Goal: Navigation & Orientation: Find specific page/section

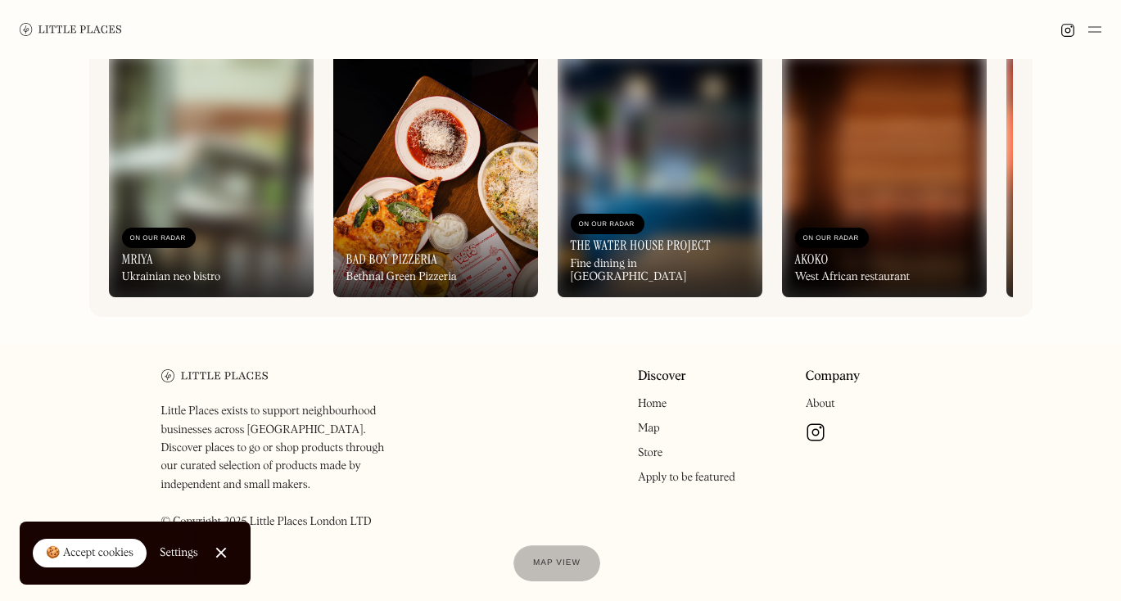
scroll to position [821, 0]
click at [224, 555] on div at bounding box center [220, 553] width 11 height 11
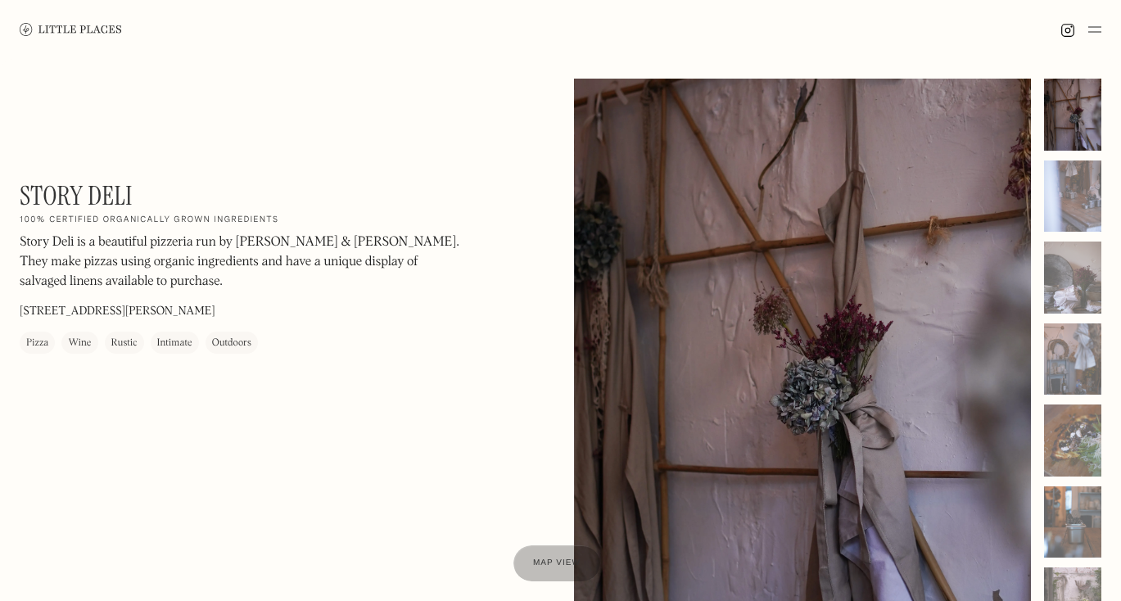
scroll to position [0, 0]
click at [90, 29] on img at bounding box center [71, 29] width 102 height 12
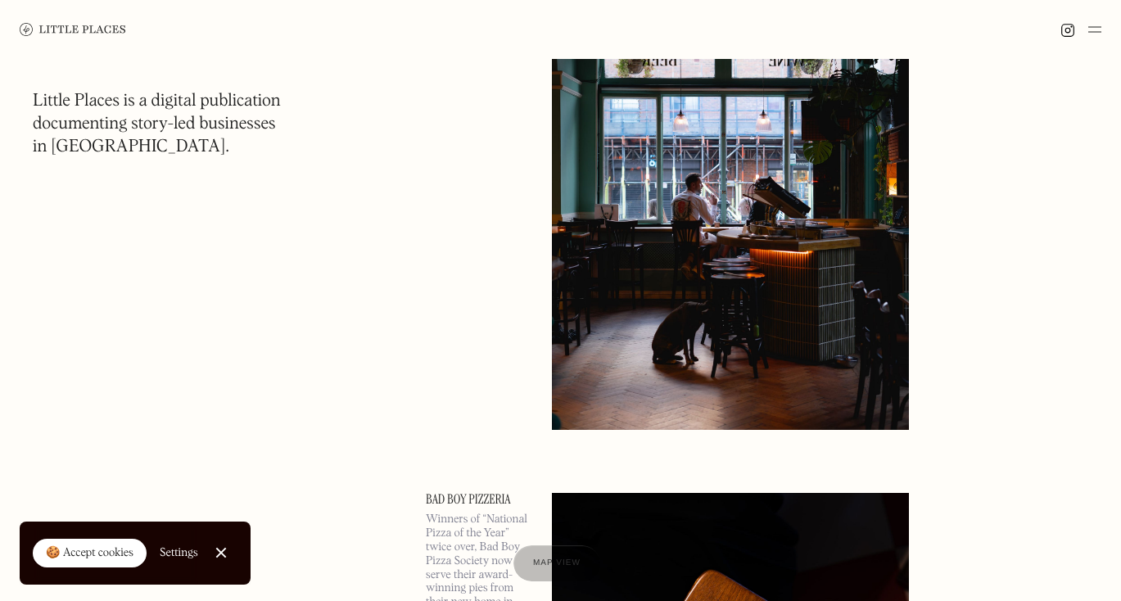
scroll to position [649, 0]
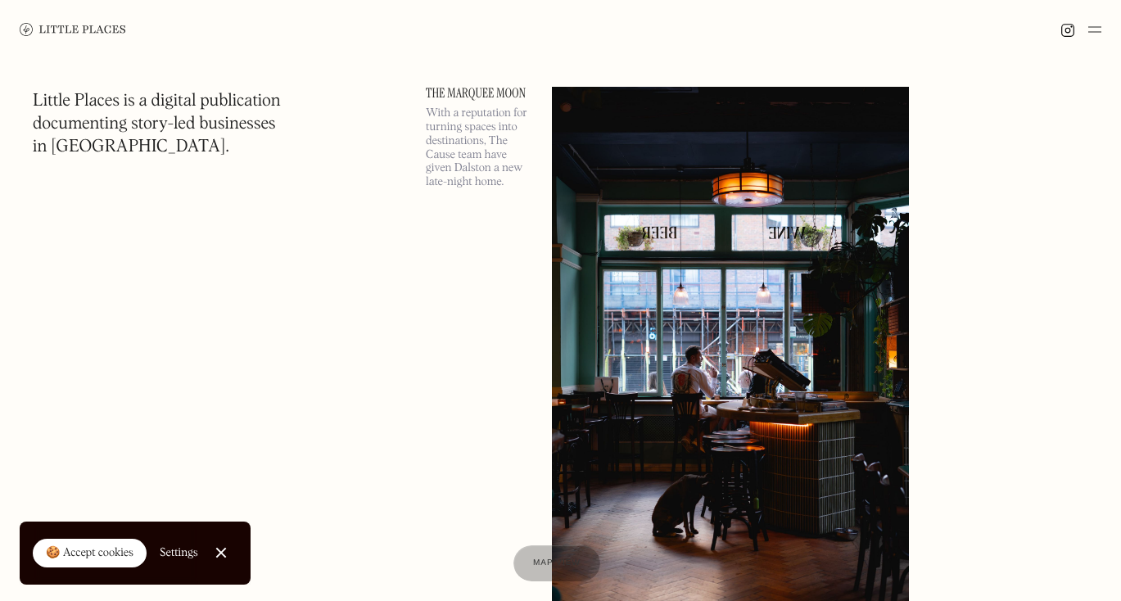
click at [478, 98] on link "The Marquee Moon" at bounding box center [479, 93] width 106 height 13
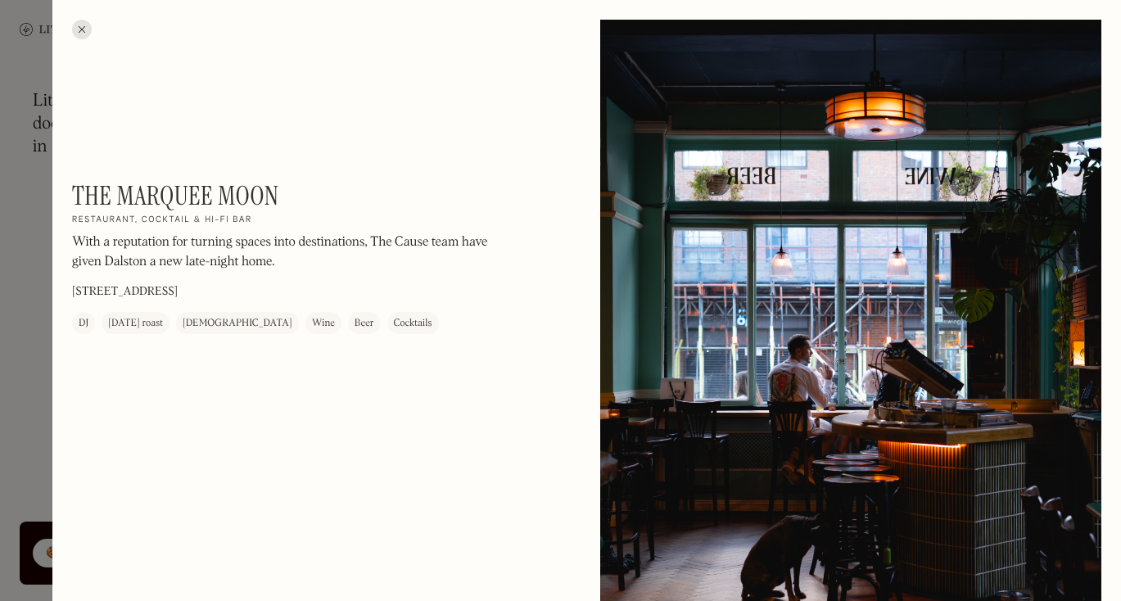
click at [88, 32] on div at bounding box center [82, 30] width 20 height 20
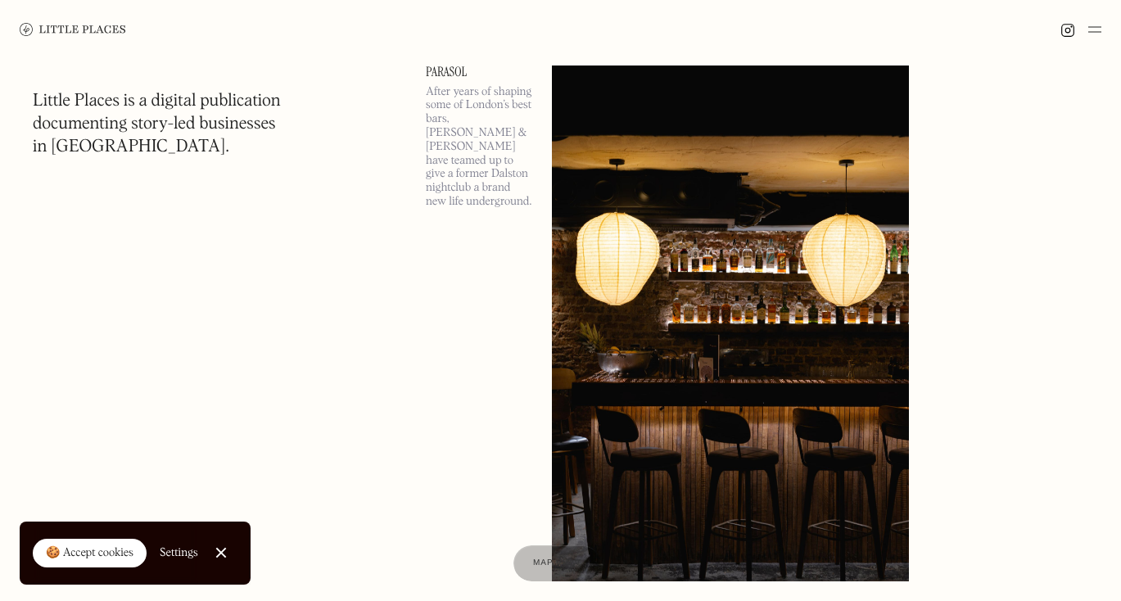
scroll to position [1830, 0]
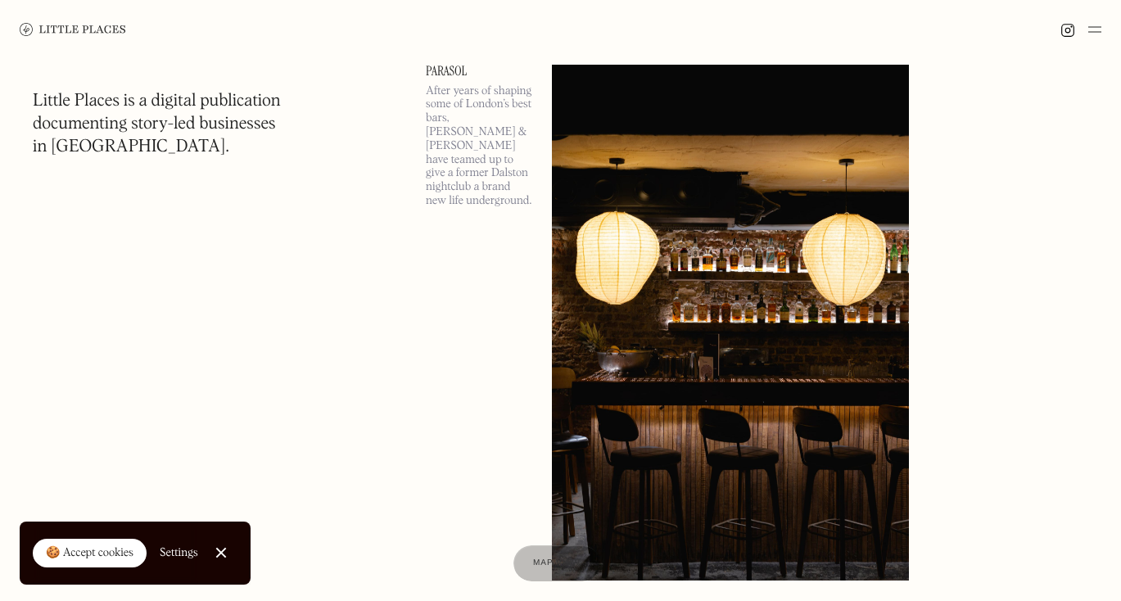
click at [630, 169] on img at bounding box center [730, 323] width 357 height 516
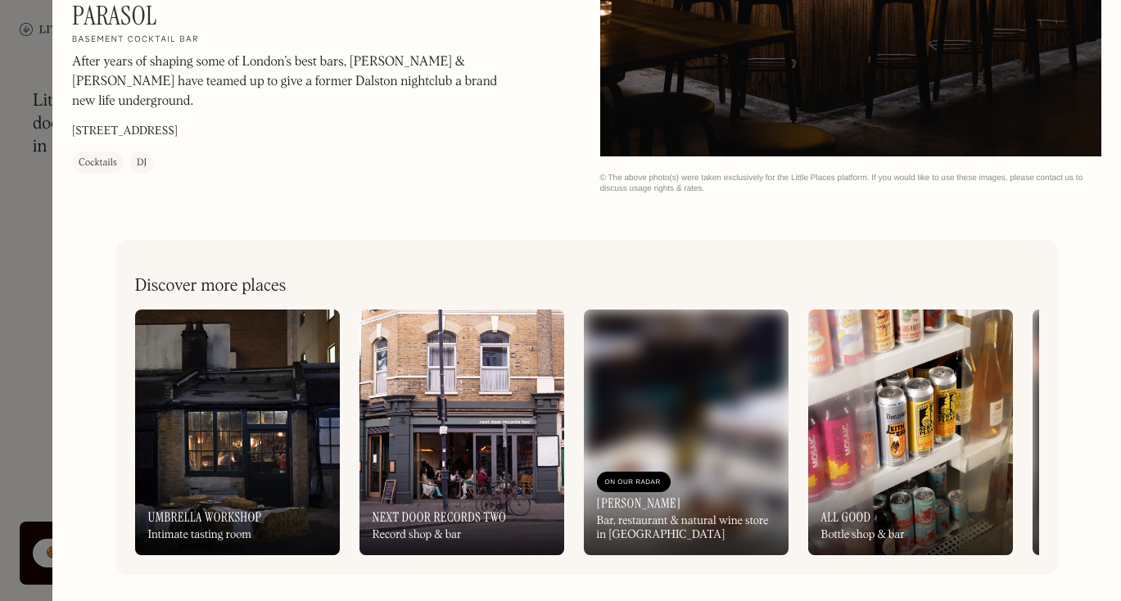
scroll to position [2411, 0]
click at [20, 195] on div at bounding box center [560, 300] width 1121 height 601
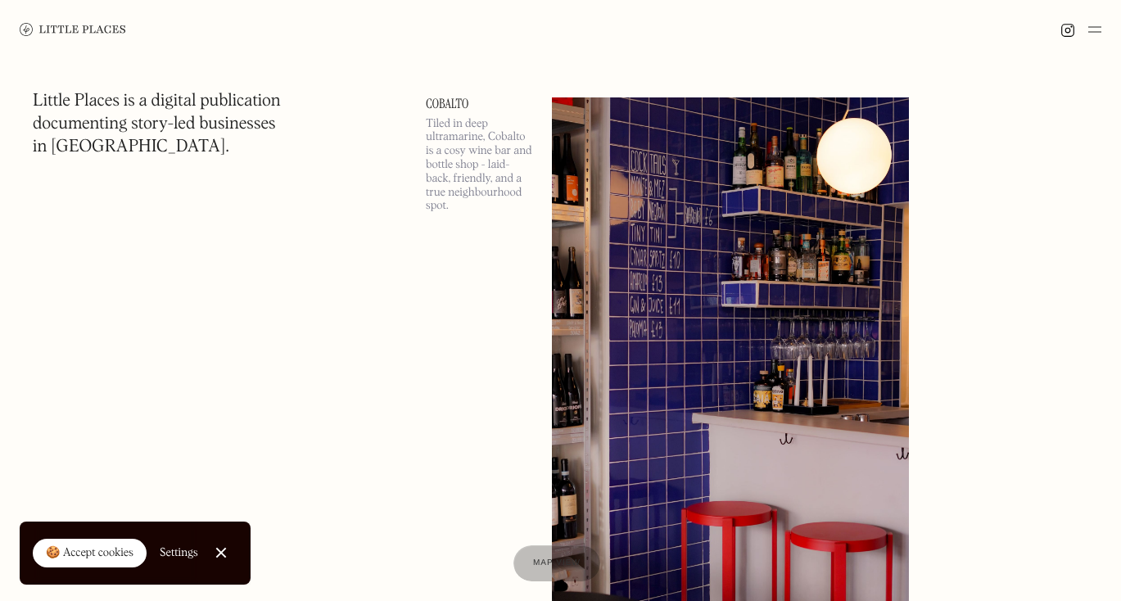
scroll to position [5273, 0]
click at [697, 236] on img at bounding box center [730, 355] width 357 height 516
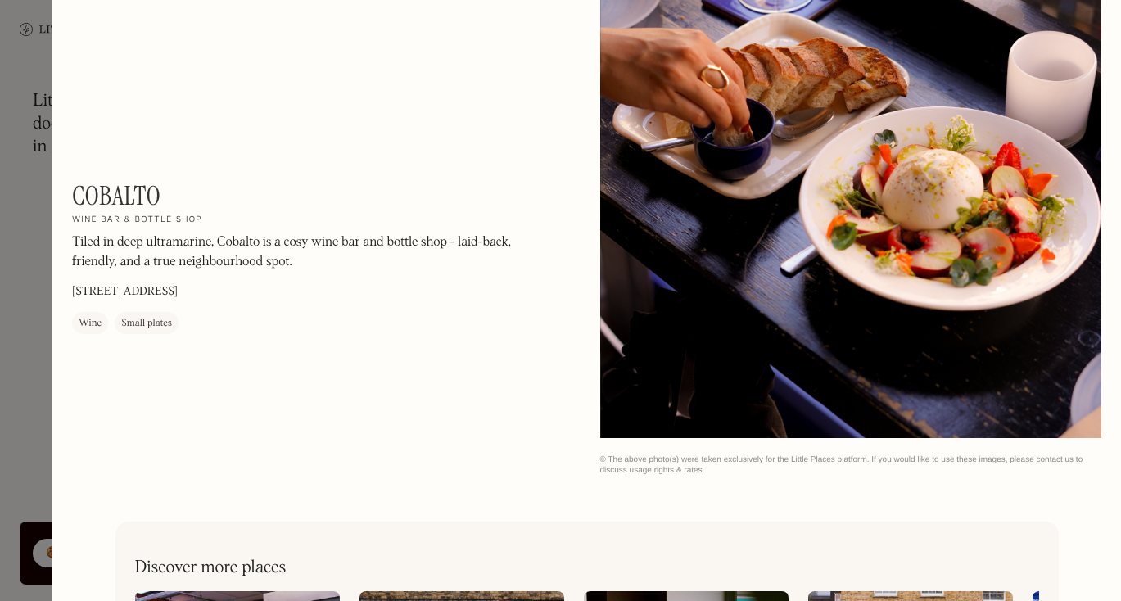
scroll to position [1770, 0]
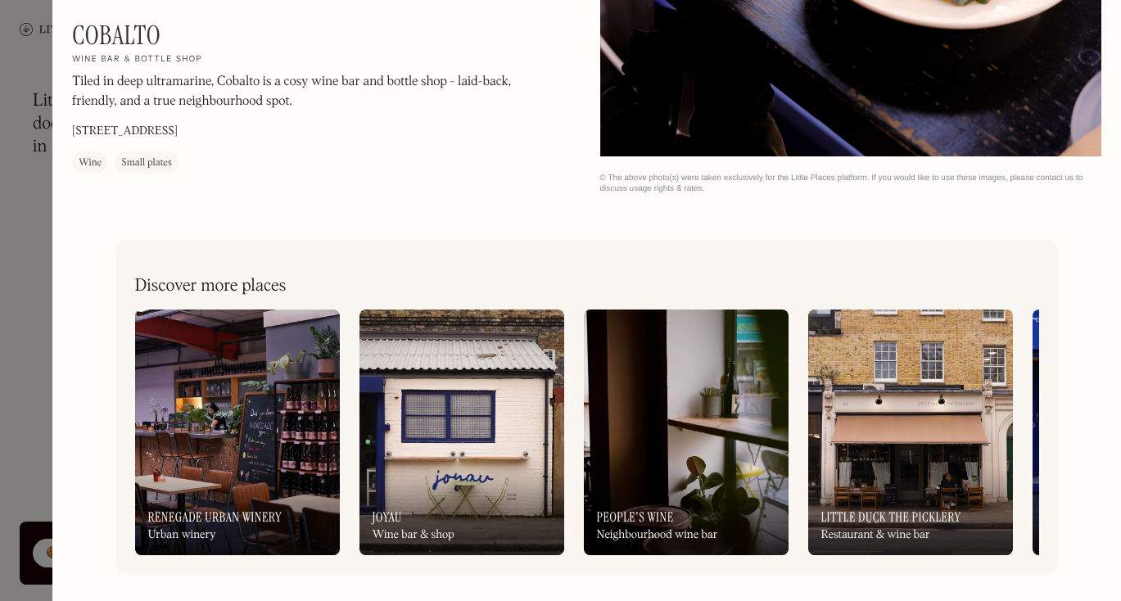
click at [26, 272] on div at bounding box center [560, 300] width 1121 height 601
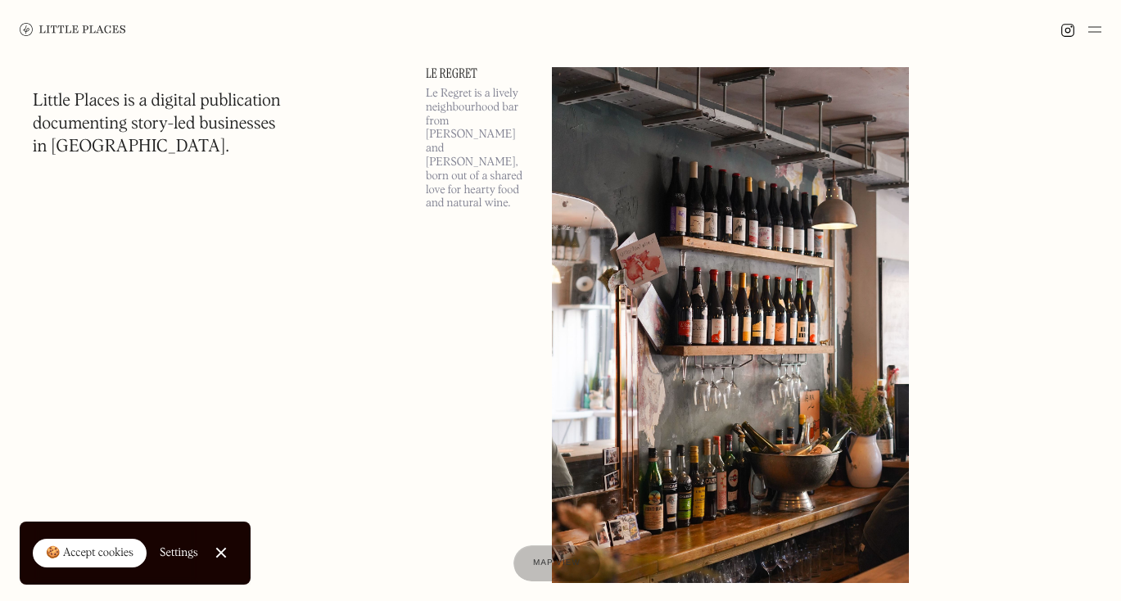
scroll to position [9357, 0]
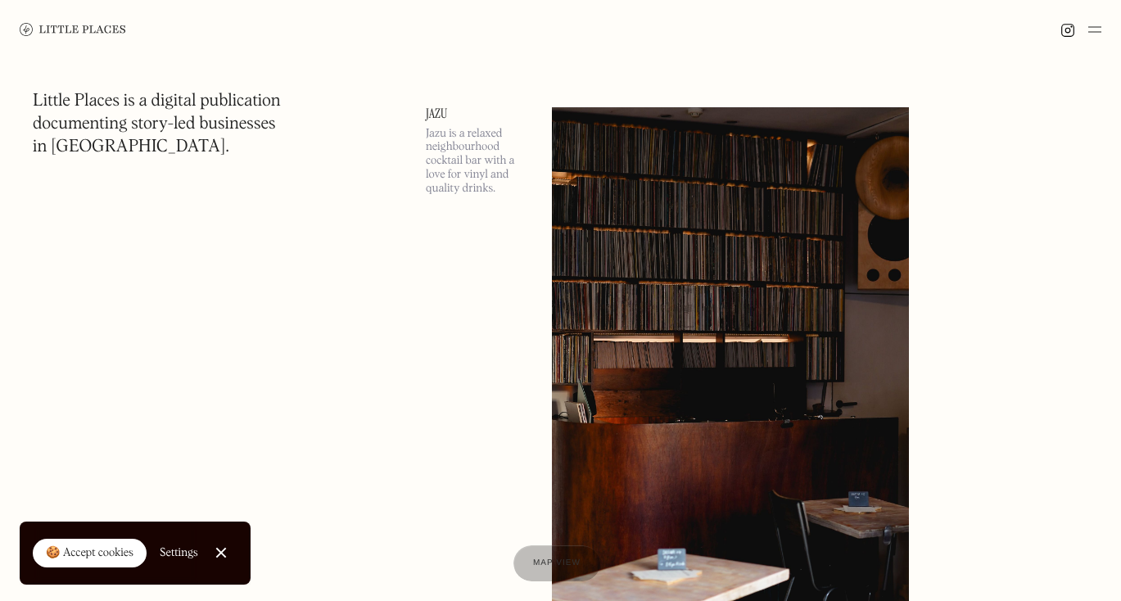
scroll to position [23215, 0]
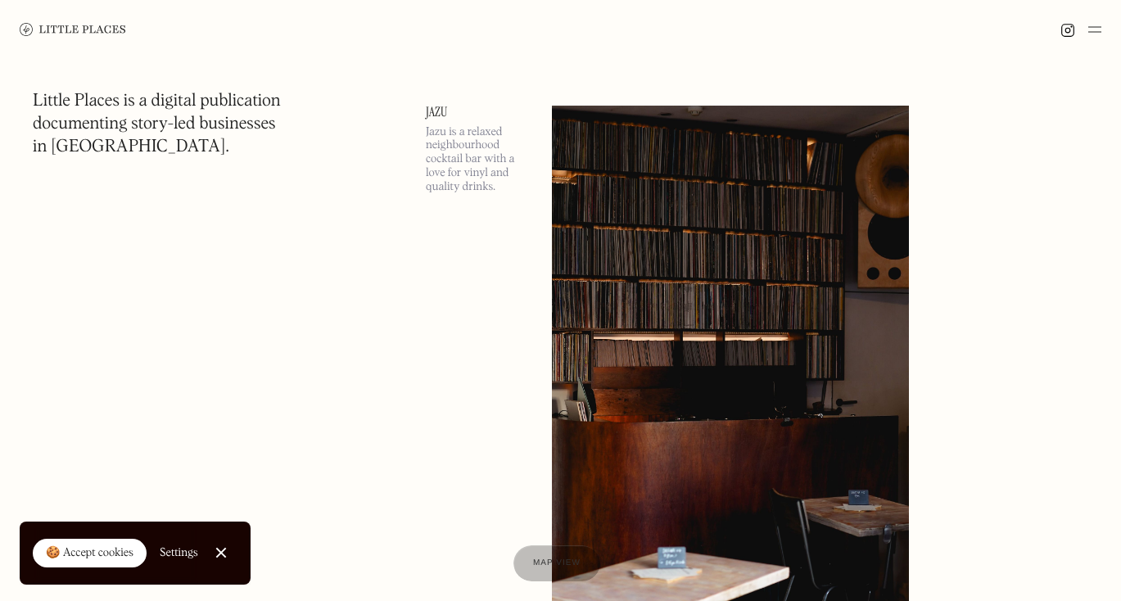
click at [704, 310] on img at bounding box center [730, 364] width 357 height 516
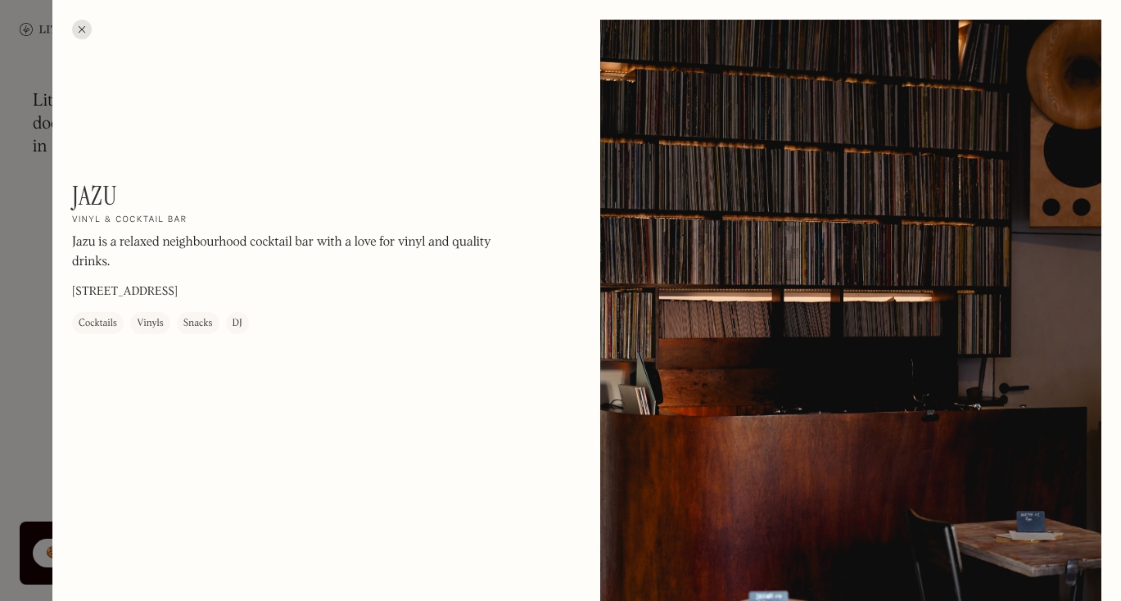
click at [81, 25] on div at bounding box center [82, 30] width 20 height 20
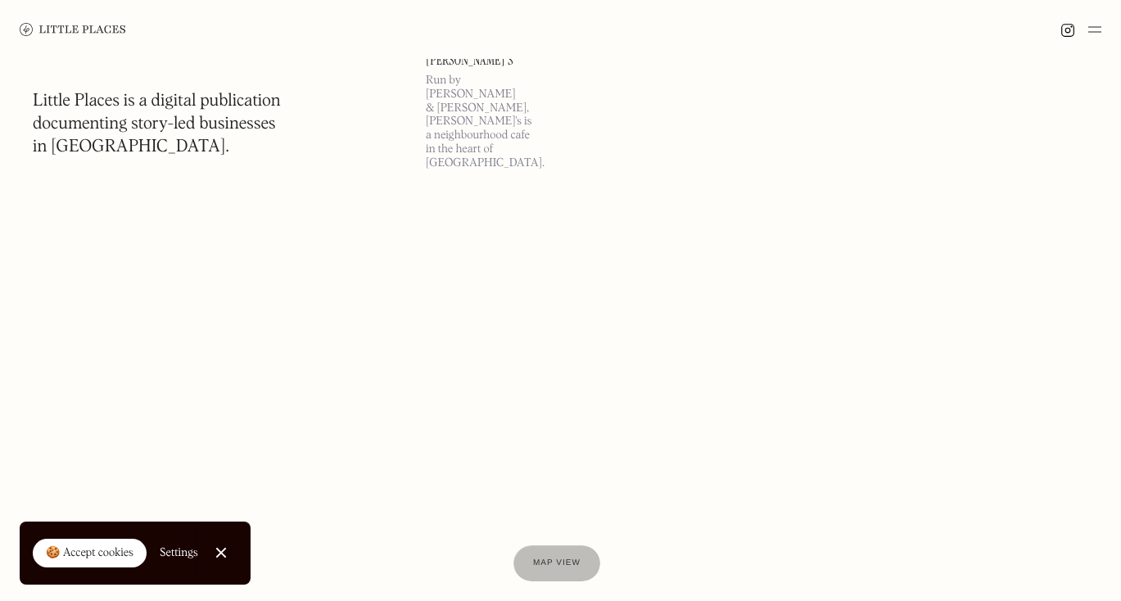
scroll to position [27879, 0]
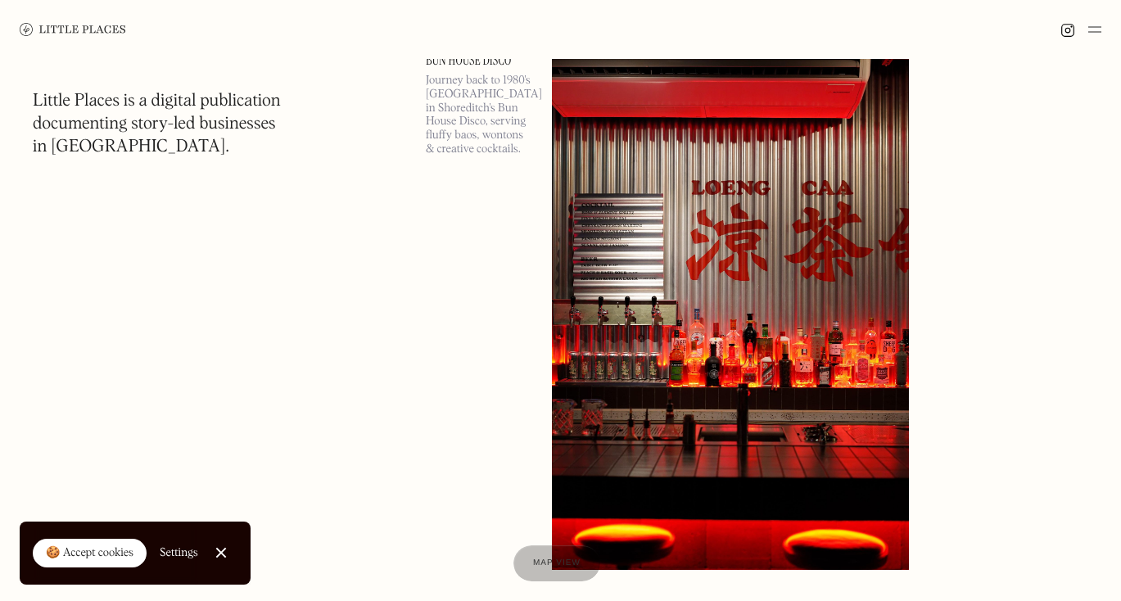
scroll to position [30764, 0]
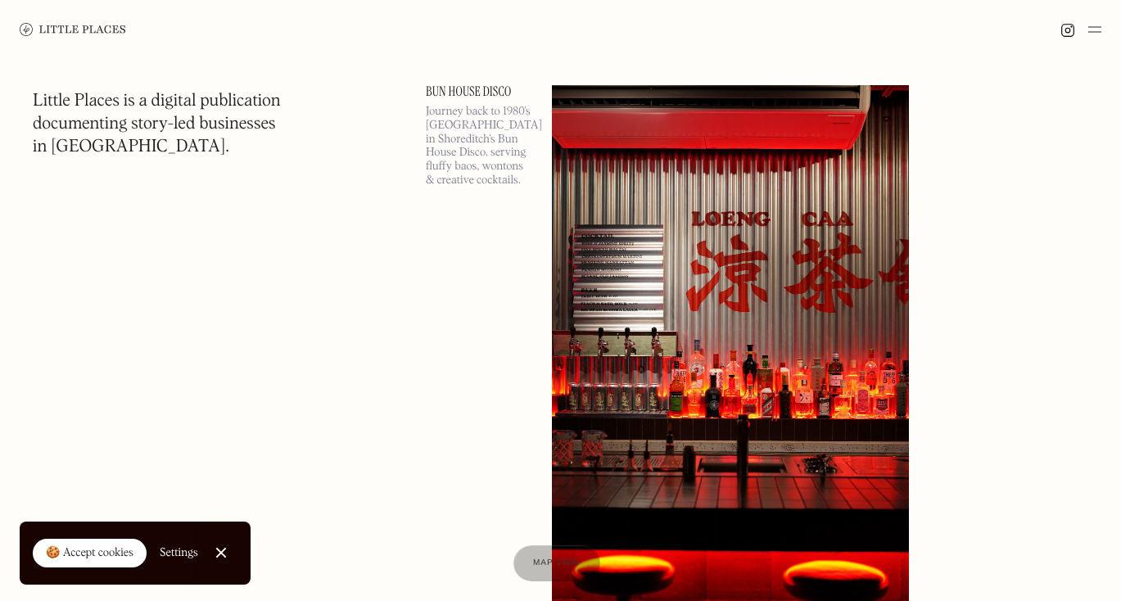
drag, startPoint x: 508, startPoint y: 92, endPoint x: 481, endPoint y: 92, distance: 26.2
click at [486, 107] on p "Journey back to 1980's Hong Kong in Shoreditch's Bun House Disco, serving fluff…" at bounding box center [479, 146] width 106 height 83
